Goal: Find specific page/section: Locate a particular part of the current website

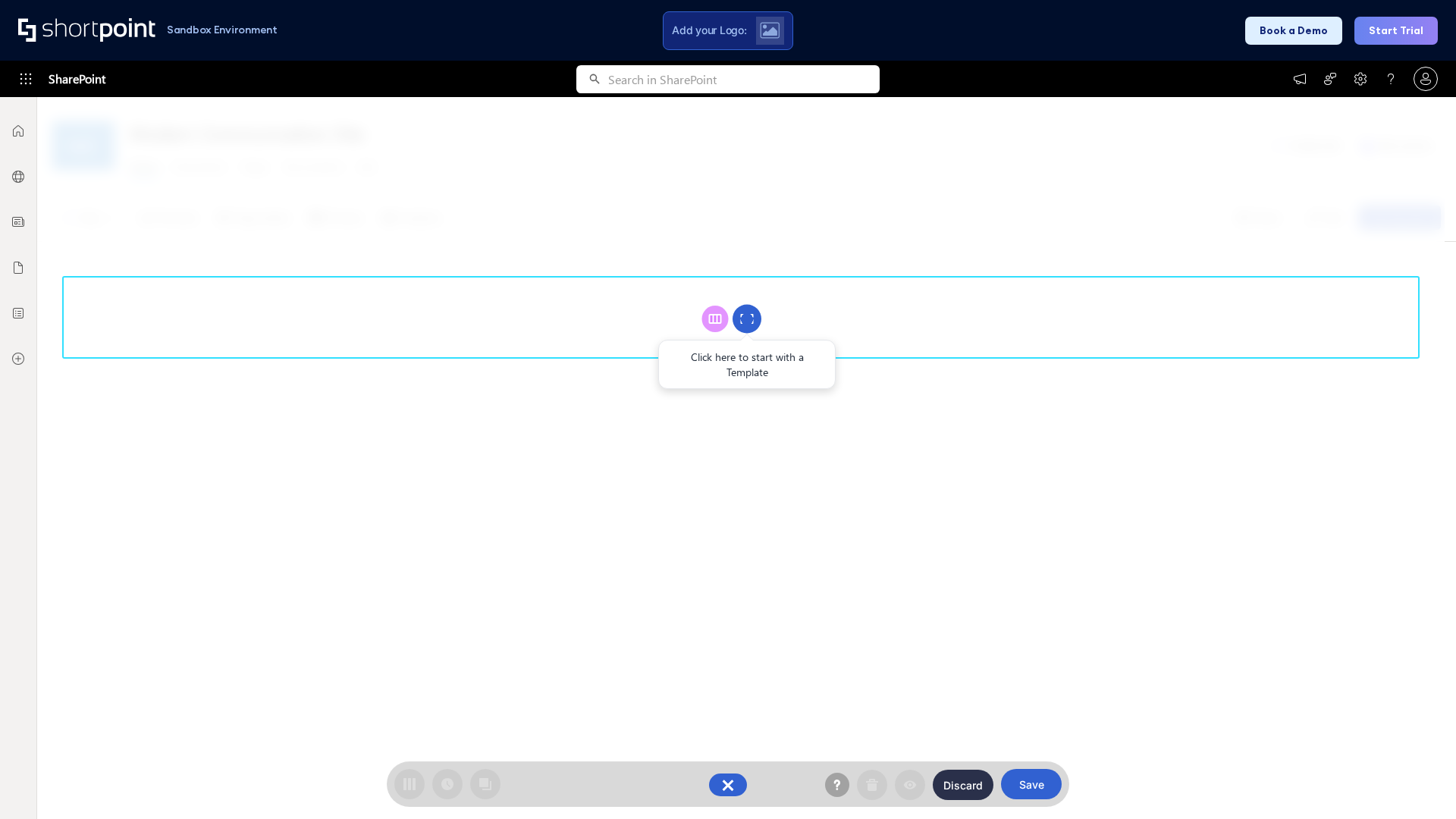
click at [747, 318] on circle at bounding box center [747, 319] width 28 height 28
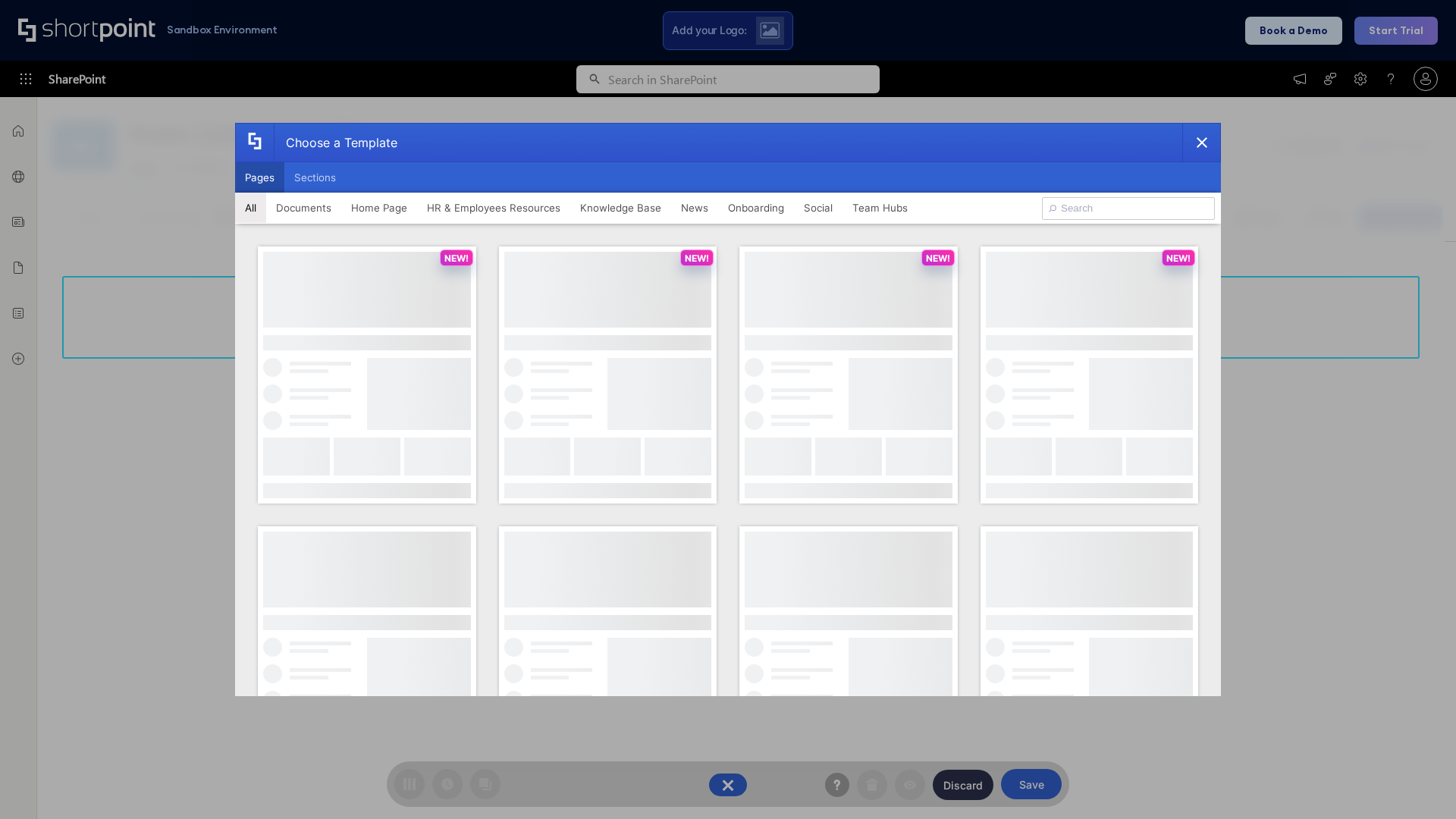
click at [259, 177] on button "Pages" at bounding box center [259, 177] width 49 height 30
type input "Documents 1"
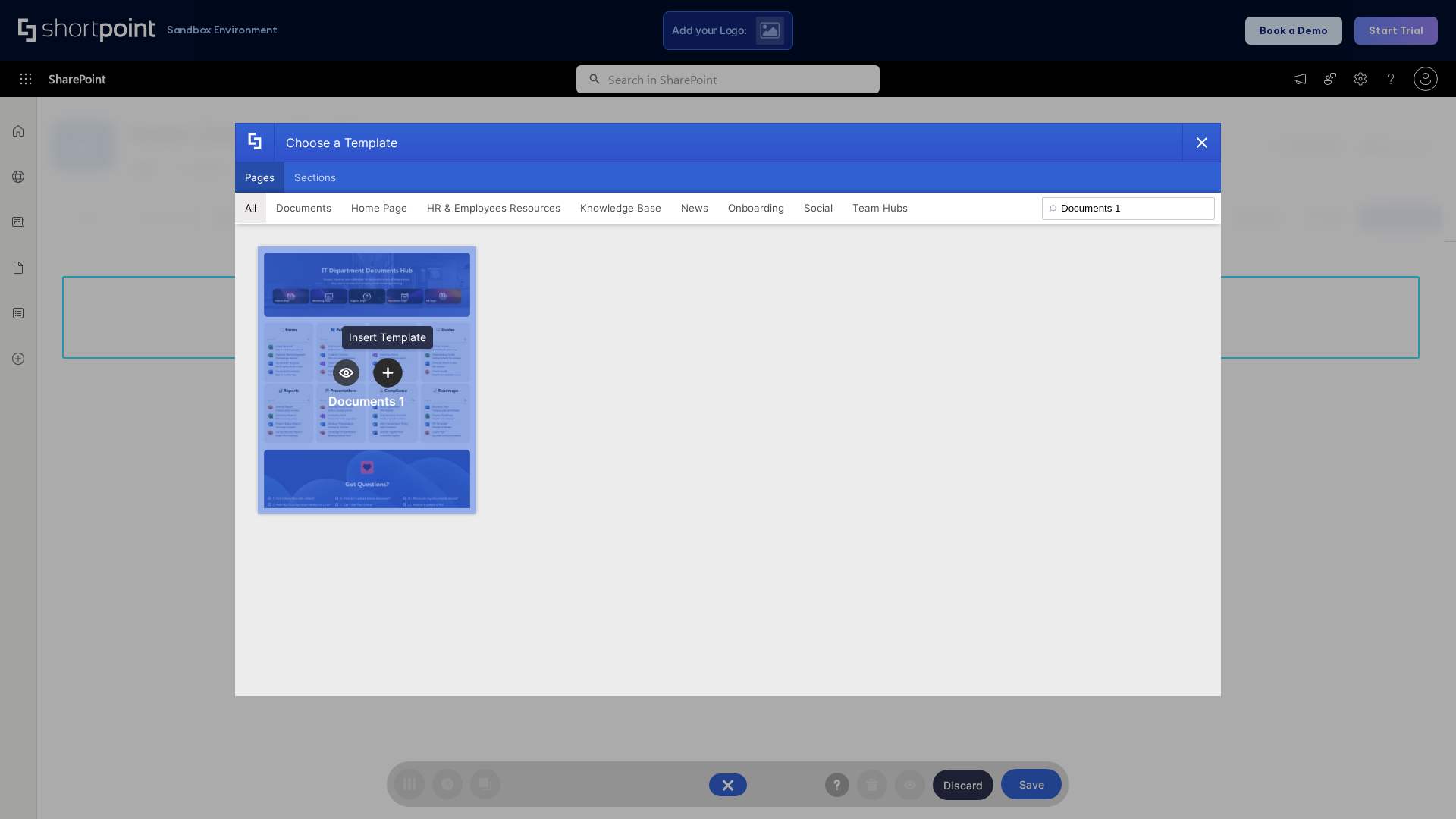
click at [388, 373] on icon "template selector" at bounding box center [387, 372] width 11 height 11
